Goal: Task Accomplishment & Management: Complete application form

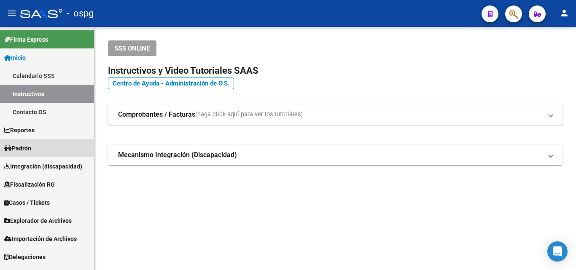
click at [31, 145] on span "Padrón" at bounding box center [17, 148] width 27 height 9
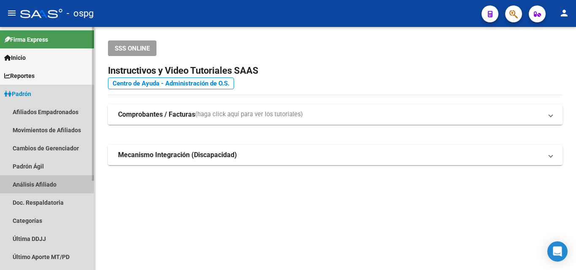
click at [35, 181] on link "Análisis Afiliado" at bounding box center [47, 185] width 94 height 18
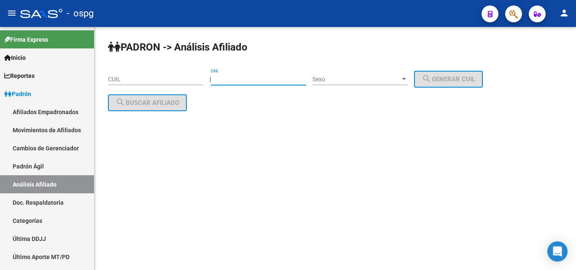
click at [235, 82] on input "DNI" at bounding box center [258, 79] width 95 height 7
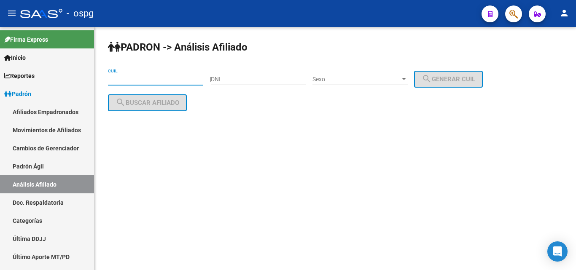
click at [153, 79] on input "CUIL" at bounding box center [155, 79] width 95 height 7
type input "2"
click at [139, 79] on input "CUIL" at bounding box center [155, 79] width 95 height 7
paste input "20-35980063-1"
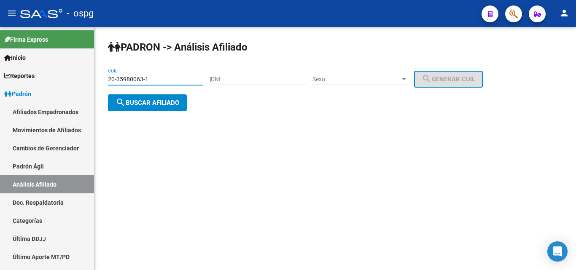
click at [159, 106] on button "search Buscar afiliado" at bounding box center [147, 103] width 79 height 17
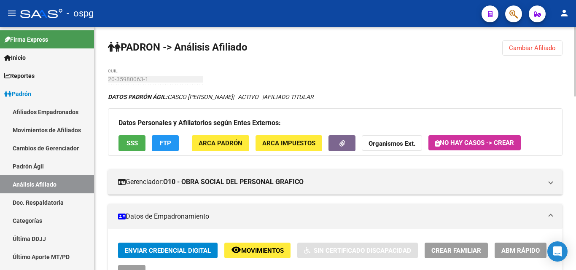
drag, startPoint x: 547, startPoint y: 43, endPoint x: 495, endPoint y: 41, distance: 52.8
click at [547, 43] on button "Cambiar Afiliado" at bounding box center [533, 48] width 60 height 15
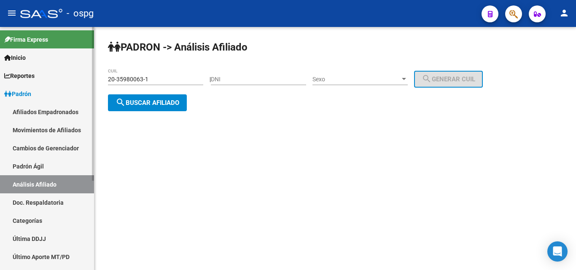
drag, startPoint x: 152, startPoint y: 76, endPoint x: 5, endPoint y: 46, distance: 149.8
click at [0, 47] on mat-sidenav-container "Firma Express Inicio Calendario SSS Instructivos Contacto OS Reportes Ingresos …" at bounding box center [288, 148] width 576 height 243
type input "27-36561588-3"
click at [159, 109] on button "search Buscar afiliado" at bounding box center [147, 103] width 79 height 17
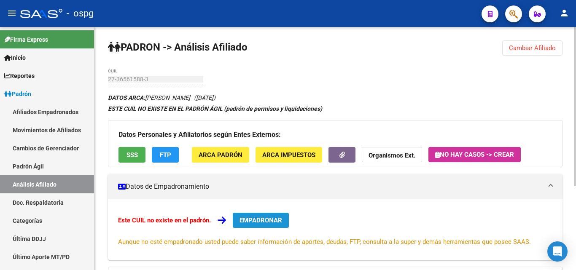
click at [283, 225] on button "EMPADRONAR" at bounding box center [261, 220] width 56 height 15
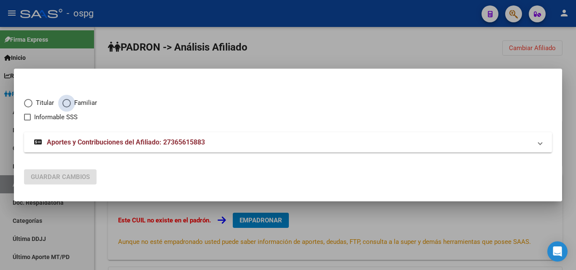
click at [71, 103] on label "Familiar" at bounding box center [83, 103] width 43 height 10
click at [71, 103] on input "Familiar" at bounding box center [66, 103] width 8 height 8
radio input "true"
checkbox input "true"
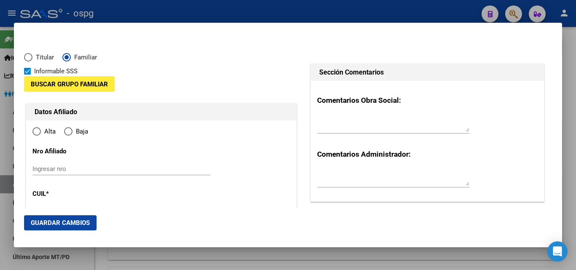
type input "27-36561588-3"
type input "36561588"
type input "[PERSON_NAME]"
type input "[DATE]"
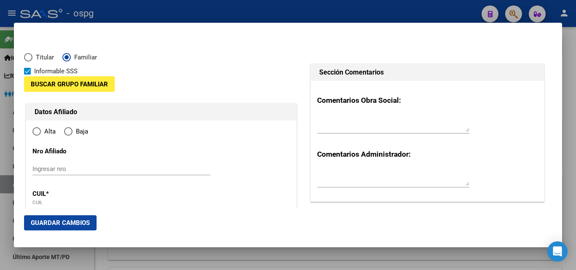
type input "CIUDADELA"
type input "1702"
type input "BESARES"
type input "4573"
radio input "true"
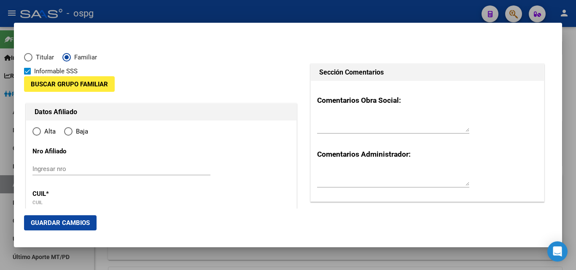
type input "CIUDADELA"
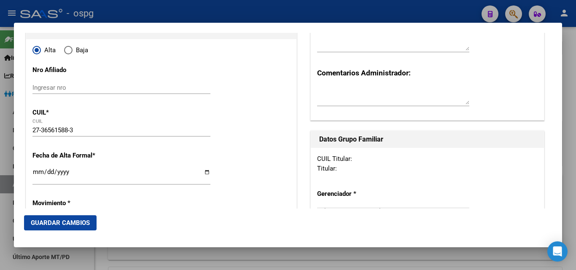
scroll to position [84, 0]
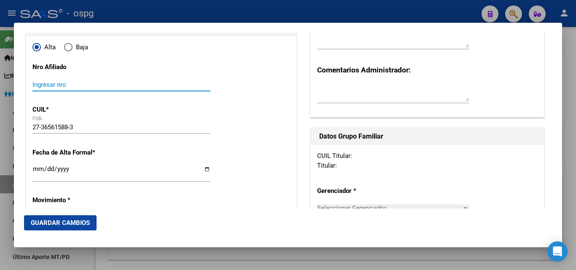
click at [76, 86] on input "Ingresar nro" at bounding box center [121, 85] width 178 height 8
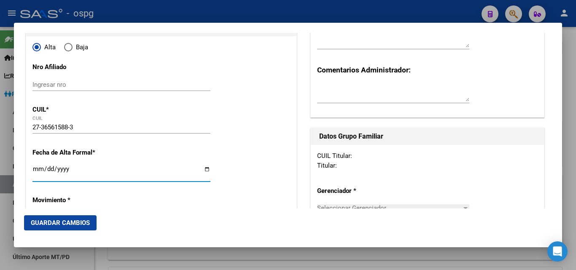
click at [44, 170] on input "Ingresar fecha" at bounding box center [121, 173] width 178 height 14
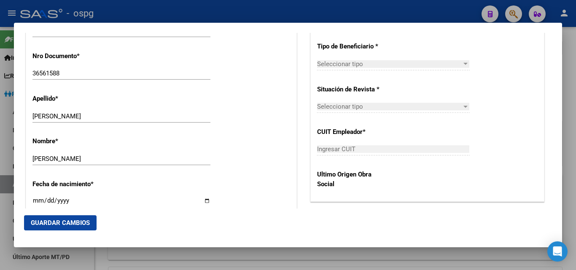
scroll to position [506, 0]
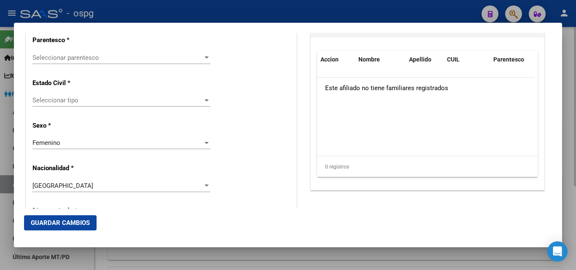
click at [569, 175] on div at bounding box center [288, 135] width 576 height 270
